Goal: Information Seeking & Learning: Learn about a topic

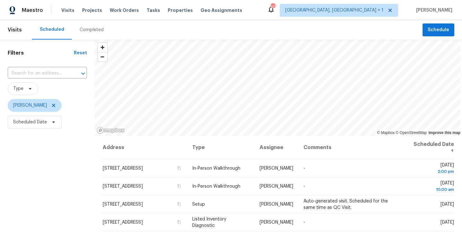
scroll to position [28, 0]
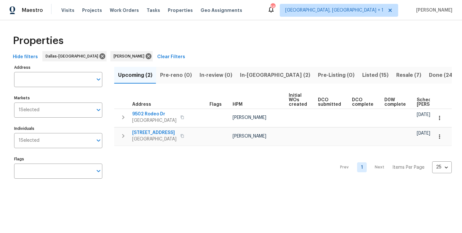
click at [396, 72] on span "Resale (7)" at bounding box center [408, 75] width 25 height 9
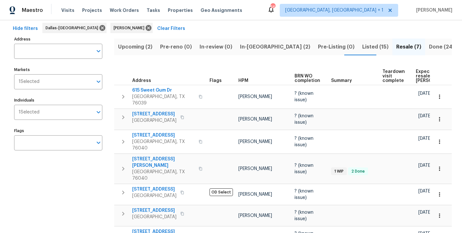
scroll to position [34, 0]
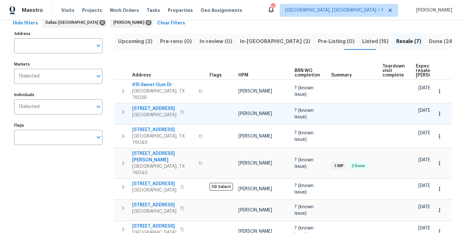
click at [168, 105] on span "3032 Thicket Bend Ct" at bounding box center [154, 108] width 44 height 6
click at [159, 202] on span "5752 Fountain Flat Dr" at bounding box center [154, 205] width 44 height 6
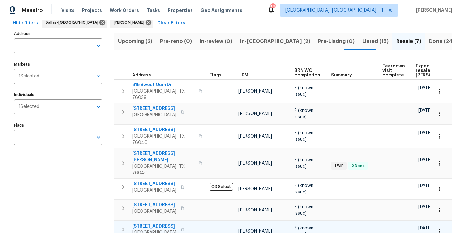
click at [149, 223] on span "10433 Lake Park Dr" at bounding box center [154, 226] width 44 height 6
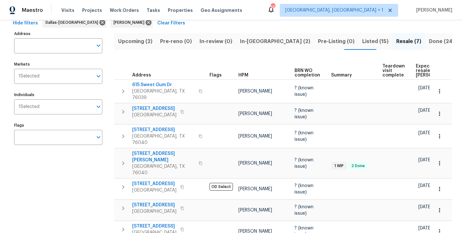
click at [246, 45] on span "In-[GEOGRAPHIC_DATA] (2)" at bounding box center [275, 41] width 70 height 9
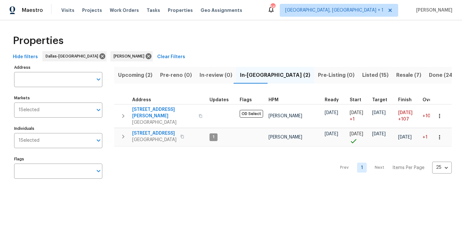
click at [139, 75] on span "Upcoming (2)" at bounding box center [135, 75] width 34 height 9
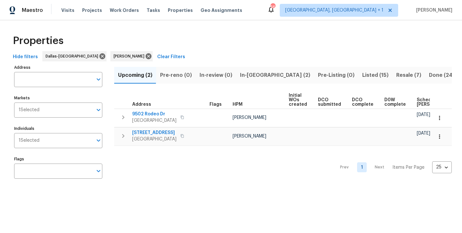
click at [362, 76] on span "Listed (15)" at bounding box center [375, 75] width 26 height 9
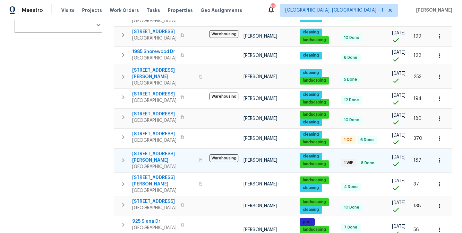
scroll to position [145, 0]
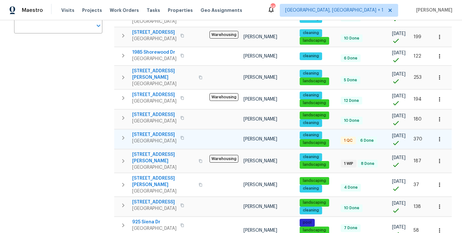
click at [158, 131] on span "[STREET_ADDRESS]" at bounding box center [154, 134] width 44 height 6
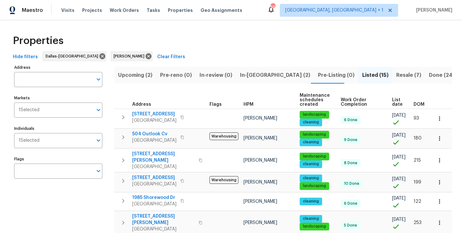
scroll to position [0, 0]
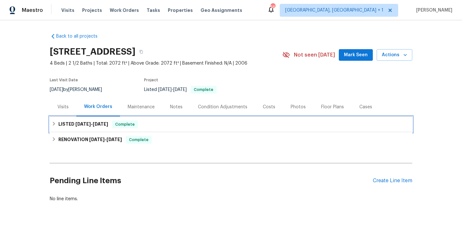
click at [101, 125] on span "5/29/25" at bounding box center [100, 124] width 15 height 4
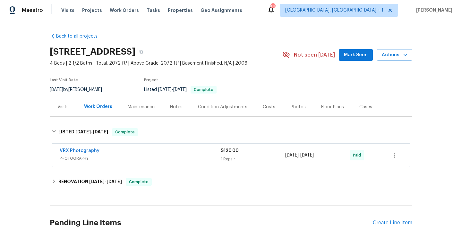
click at [296, 108] on div "Photos" at bounding box center [298, 107] width 15 height 6
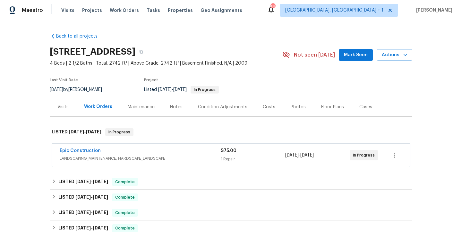
click at [291, 108] on div "Photos" at bounding box center [298, 107] width 15 height 6
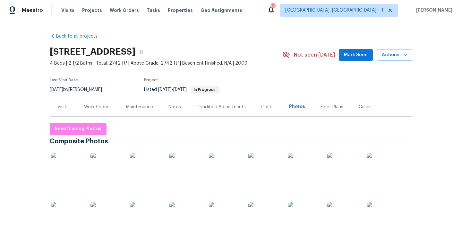
click at [71, 168] on img at bounding box center [67, 168] width 32 height 32
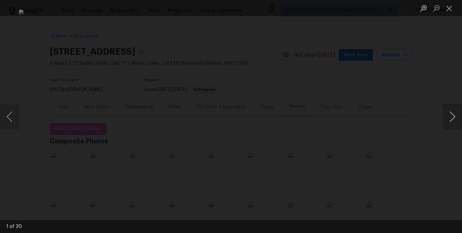
click at [453, 120] on button "Next image" at bounding box center [452, 117] width 19 height 26
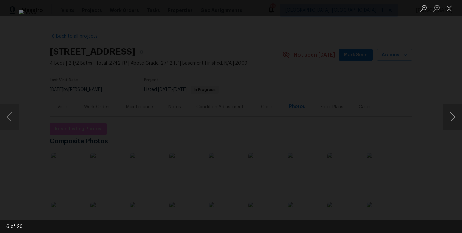
click at [453, 120] on button "Next image" at bounding box center [452, 117] width 19 height 26
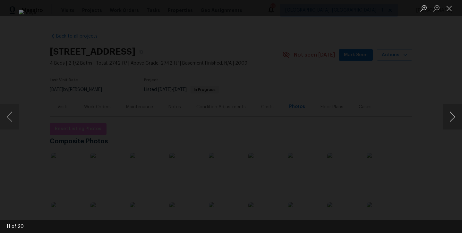
click at [453, 120] on button "Next image" at bounding box center [452, 117] width 19 height 26
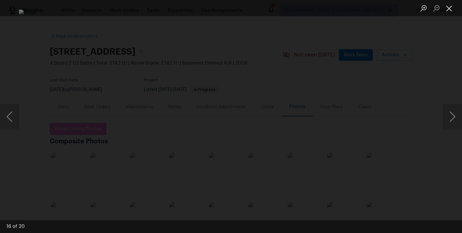
click at [452, 8] on button "Close lightbox" at bounding box center [449, 8] width 13 height 11
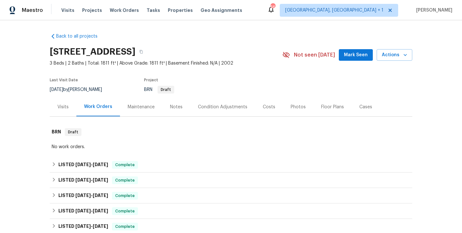
click at [298, 108] on div "Photos" at bounding box center [298, 107] width 15 height 6
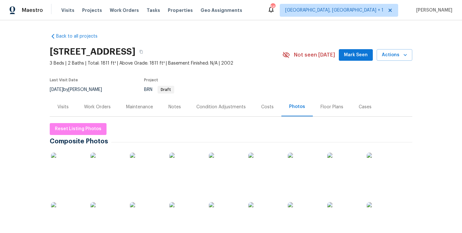
click at [73, 170] on img at bounding box center [67, 168] width 32 height 32
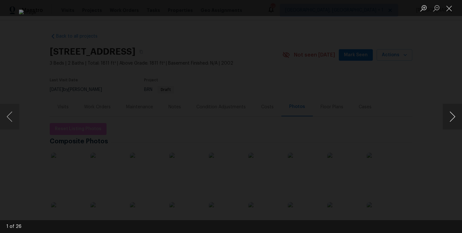
click at [452, 119] on button "Next image" at bounding box center [452, 117] width 19 height 26
click at [448, 13] on button "Close lightbox" at bounding box center [449, 8] width 13 height 11
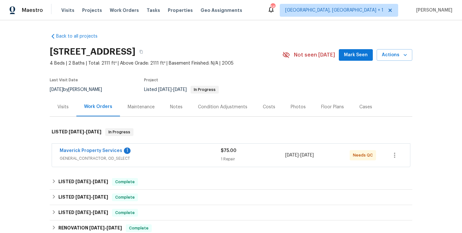
click at [293, 109] on div "Photos" at bounding box center [298, 107] width 15 height 6
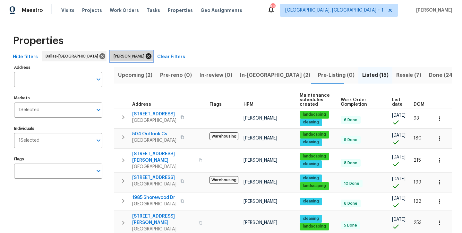
click at [145, 56] on icon at bounding box center [148, 56] width 7 height 7
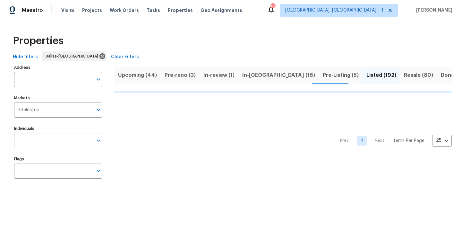
click at [47, 139] on input "Individuals" at bounding box center [53, 140] width 79 height 15
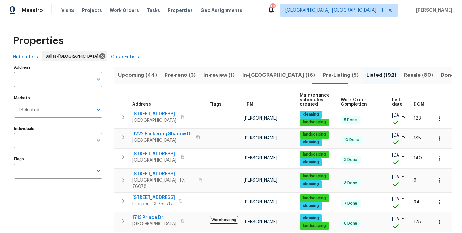
click at [47, 139] on input "Individuals" at bounding box center [53, 140] width 79 height 15
type input "[PERSON_NAME]"
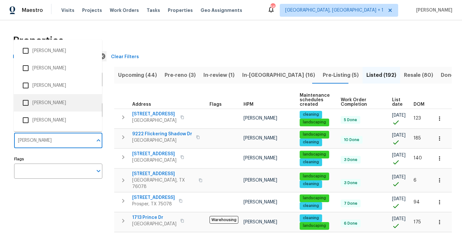
click at [57, 105] on li "[PERSON_NAME]" at bounding box center [58, 102] width 78 height 13
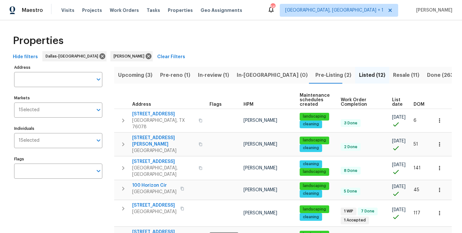
click at [183, 76] on span "Pre-reno (1)" at bounding box center [175, 75] width 30 height 9
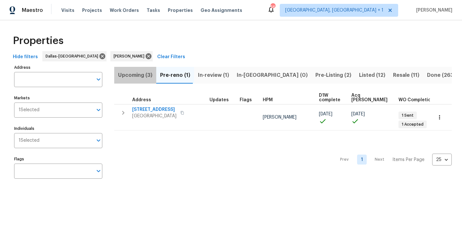
click at [128, 76] on span "Upcoming (3)" at bounding box center [135, 75] width 34 height 9
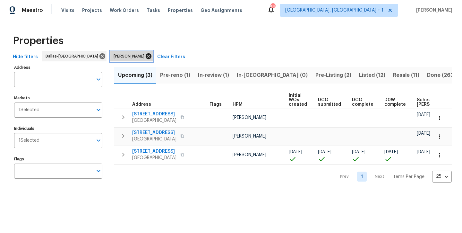
click at [146, 57] on icon at bounding box center [149, 56] width 6 height 6
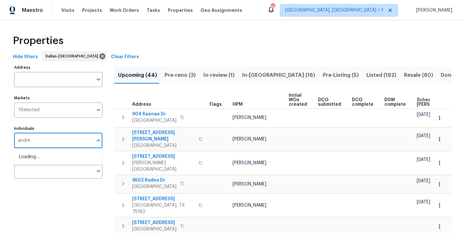
type input "[PERSON_NAME]"
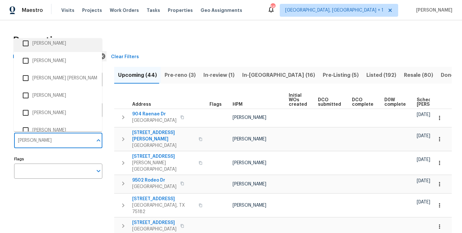
scroll to position [94, 0]
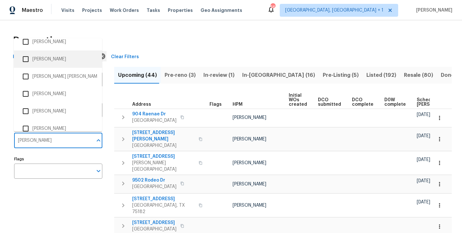
click at [46, 60] on li "[PERSON_NAME]" at bounding box center [58, 58] width 78 height 13
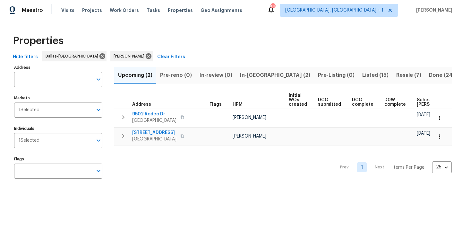
click at [362, 74] on span "Listed (15)" at bounding box center [375, 75] width 26 height 9
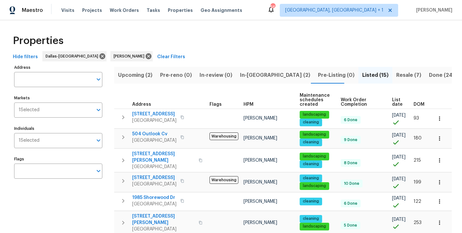
click at [256, 79] on span "In-[GEOGRAPHIC_DATA] (2)" at bounding box center [275, 75] width 70 height 9
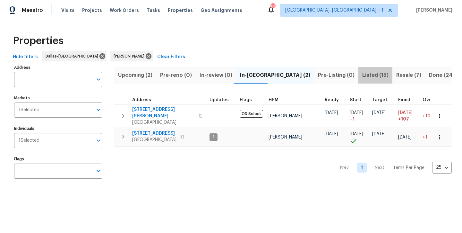
click at [362, 78] on span "Listed (15)" at bounding box center [375, 75] width 26 height 9
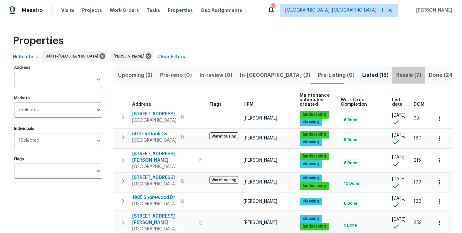
click at [396, 77] on span "Resale (7)" at bounding box center [408, 75] width 25 height 9
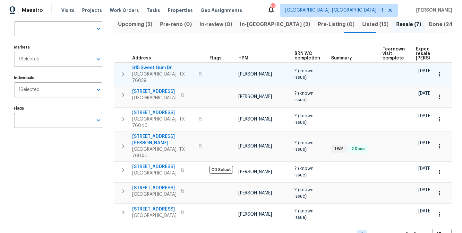
scroll to position [50, 0]
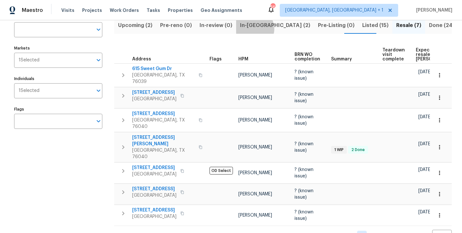
click at [250, 29] on span "In-[GEOGRAPHIC_DATA] (2)" at bounding box center [275, 25] width 70 height 9
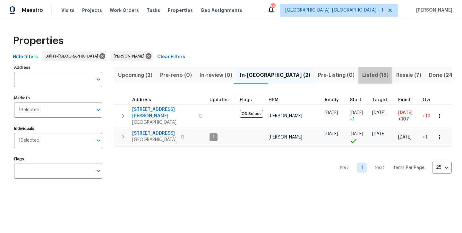
click at [362, 75] on span "Listed (15)" at bounding box center [375, 75] width 26 height 9
